Goal: Task Accomplishment & Management: Use online tool/utility

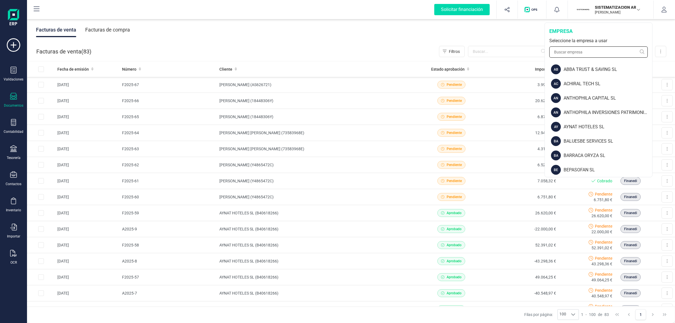
click at [576, 50] on input "text" at bounding box center [599, 51] width 98 height 11
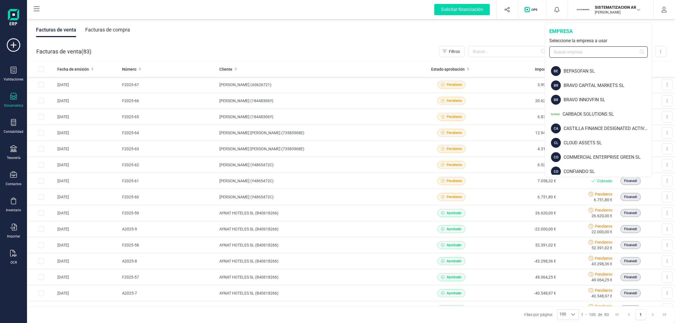
scroll to position [211, 0]
click at [606, 10] on p "[PERSON_NAME]" at bounding box center [617, 12] width 45 height 5
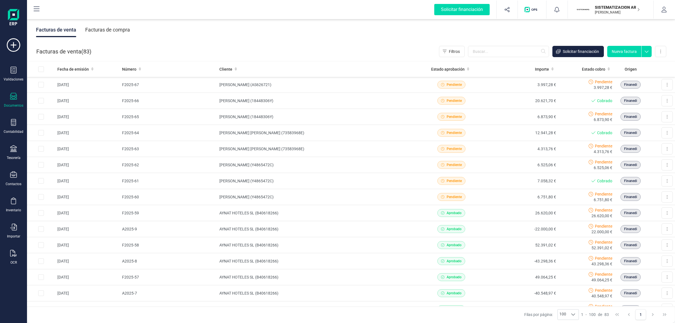
click at [607, 8] on p "SISTEMATIZACION ARQUITECTONICA EN REFORMAS SL" at bounding box center [617, 8] width 45 height 6
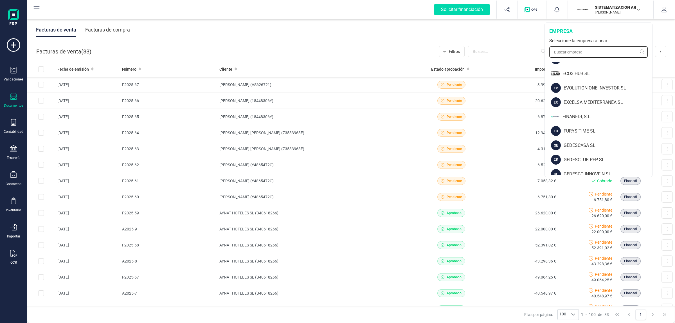
click at [603, 51] on input "text" at bounding box center [599, 51] width 98 height 11
click at [577, 51] on input "text" at bounding box center [599, 51] width 98 height 11
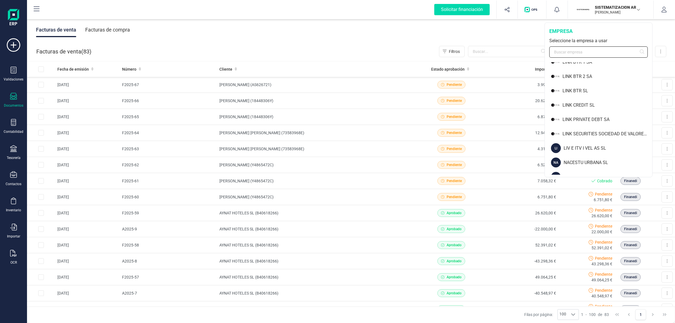
scroll to position [246, 0]
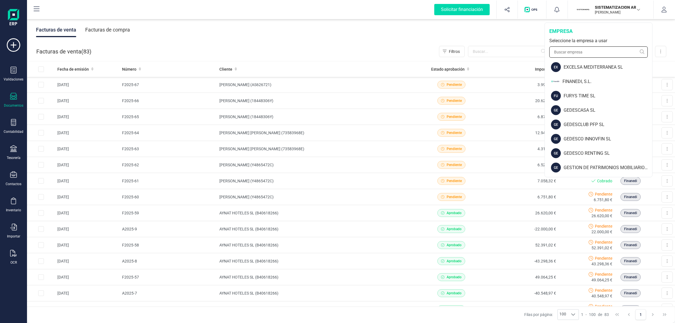
click at [600, 52] on input "text" at bounding box center [599, 51] width 98 height 11
click at [589, 51] on input "text" at bounding box center [599, 51] width 98 height 11
drag, startPoint x: 582, startPoint y: 53, endPoint x: 552, endPoint y: 51, distance: 30.2
click at [552, 51] on input "a" at bounding box center [599, 51] width 98 height 11
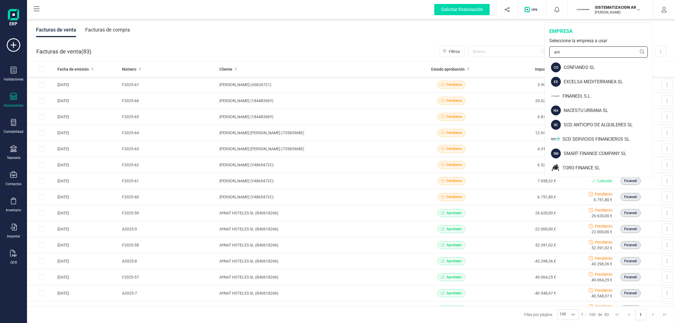
scroll to position [0, 0]
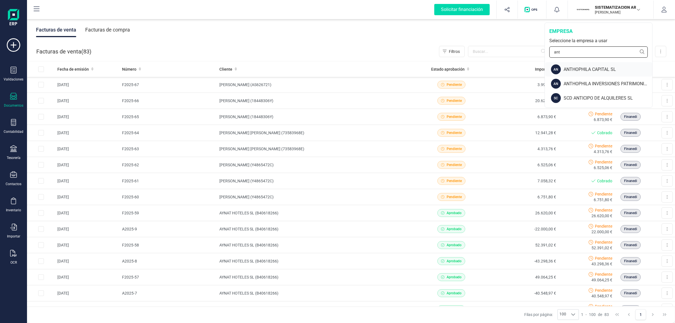
type input "ant"
click at [586, 68] on div "ANTHOPHILA CAPITAL SL" at bounding box center [608, 69] width 89 height 7
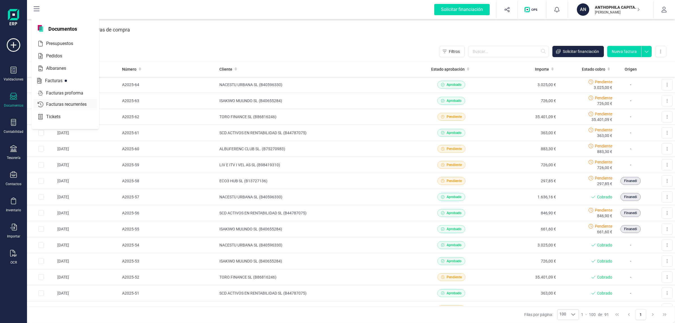
click at [50, 105] on span "Facturas recurrentes" at bounding box center [70, 104] width 53 height 7
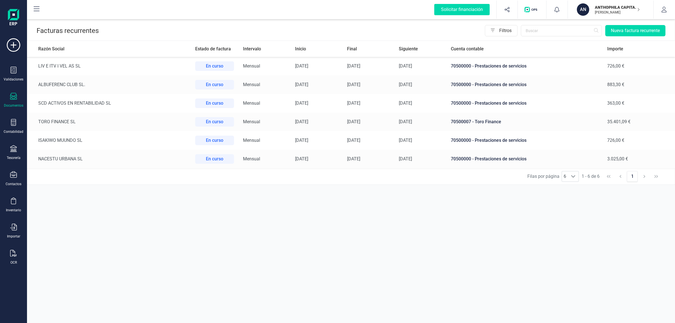
click at [179, 74] on td "LIV E ITV I VEL AS SL" at bounding box center [109, 66] width 164 height 19
click at [158, 74] on td "LIV E ITV I VEL AS SL" at bounding box center [109, 66] width 164 height 19
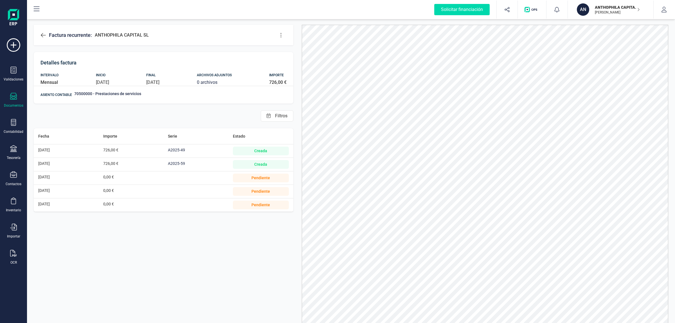
click at [171, 161] on div "A2025-59" at bounding box center [196, 164] width 56 height 13
click at [181, 165] on span "A2025-59" at bounding box center [176, 163] width 17 height 5
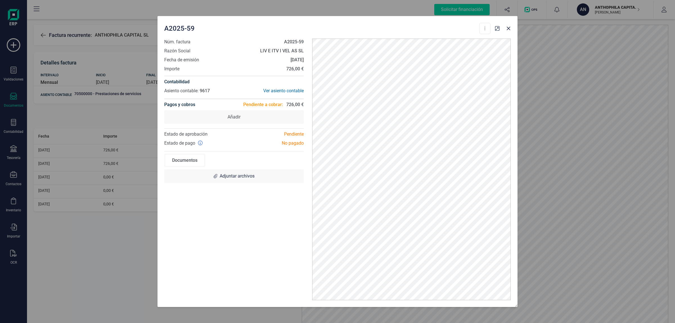
click at [279, 86] on div "Contabilidad Asiento contable: 9617 Ver asiento contable" at bounding box center [234, 87] width 140 height 23
click at [281, 90] on div "Ver asiento contable" at bounding box center [269, 91] width 70 height 7
